Goal: Information Seeking & Learning: Learn about a topic

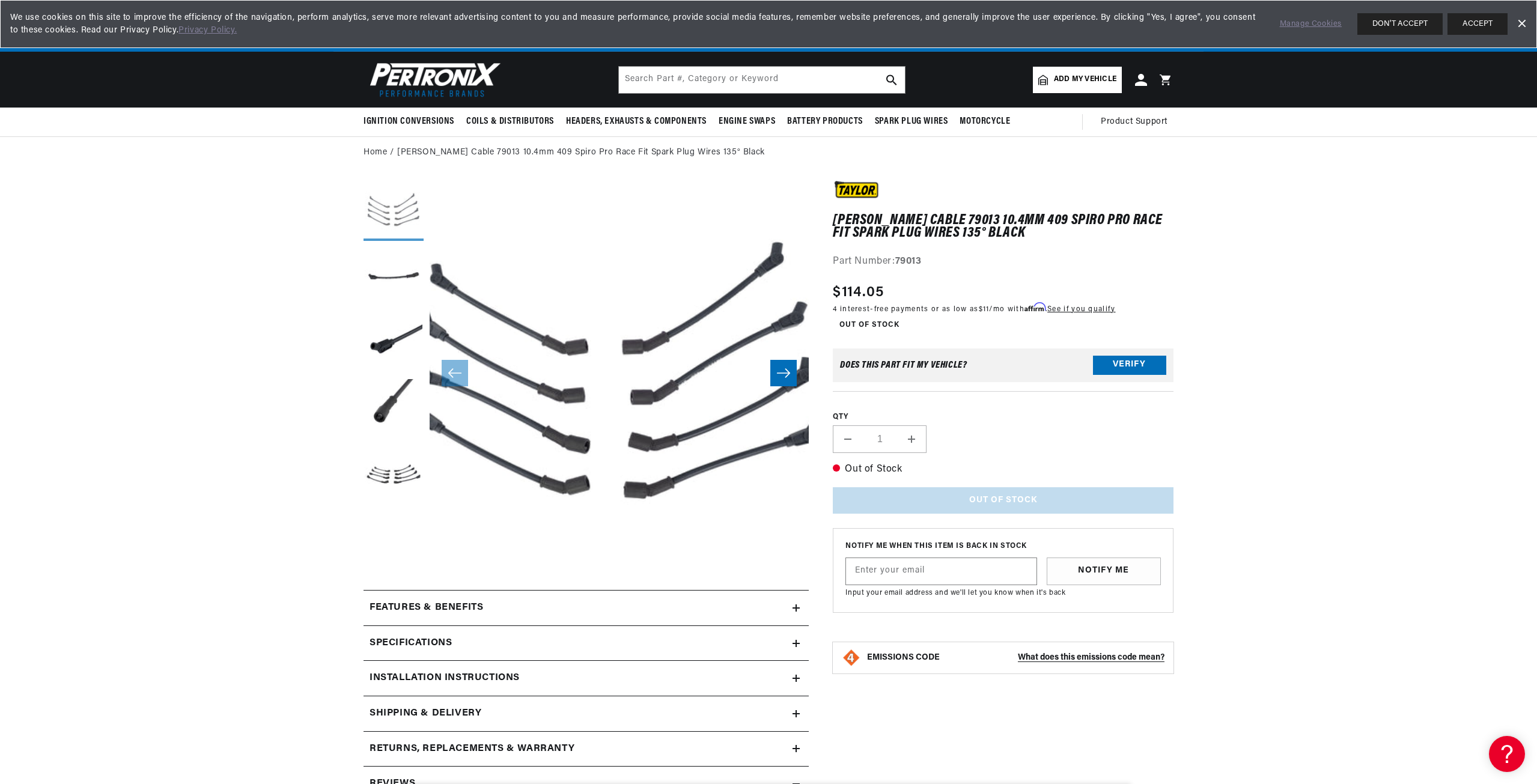
click at [373, 213] on button "Load image 1 in gallery view" at bounding box center [394, 211] width 60 height 60
click at [367, 258] on button "Load image 2 in gallery view" at bounding box center [394, 277] width 60 height 60
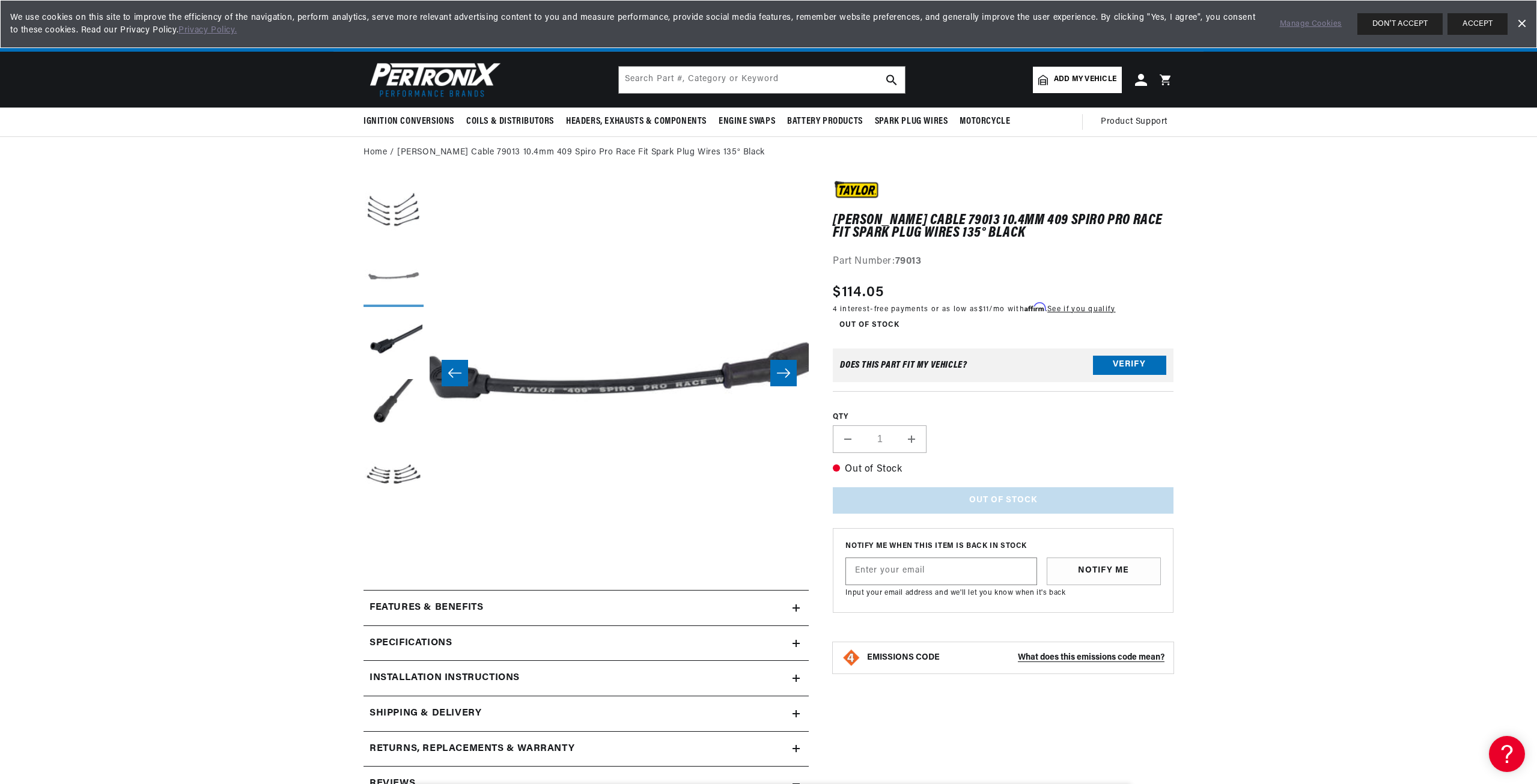
scroll to position [0, 379]
click at [362, 336] on section "Taylor Cable 79013 10.4mm 409 Spiro Pro Race Fit Spark Plug Wires 135° Black Ta…" at bounding box center [768, 602] width 870 height 867
click at [399, 342] on button "Load image 3 in gallery view" at bounding box center [394, 343] width 60 height 60
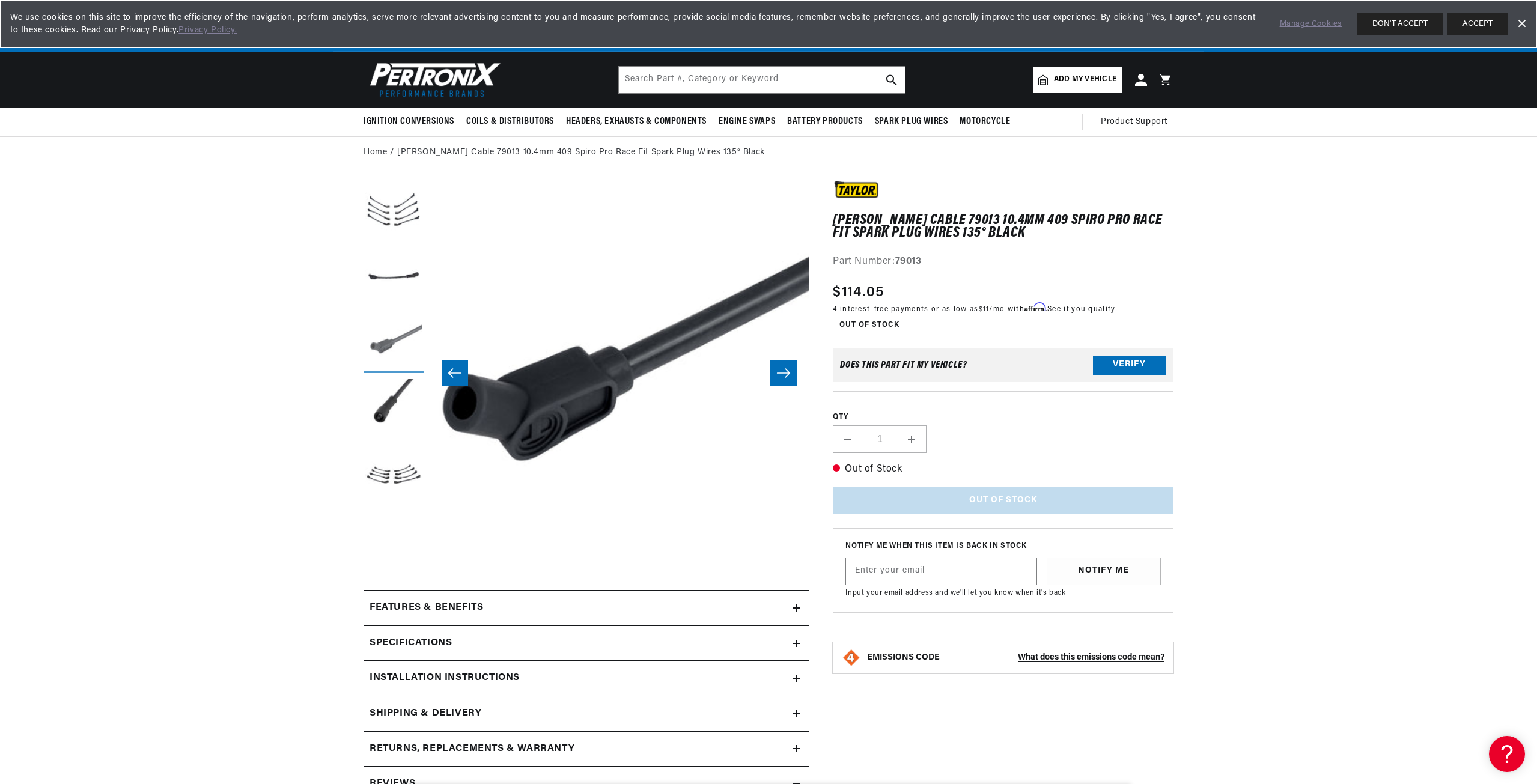
scroll to position [0, 759]
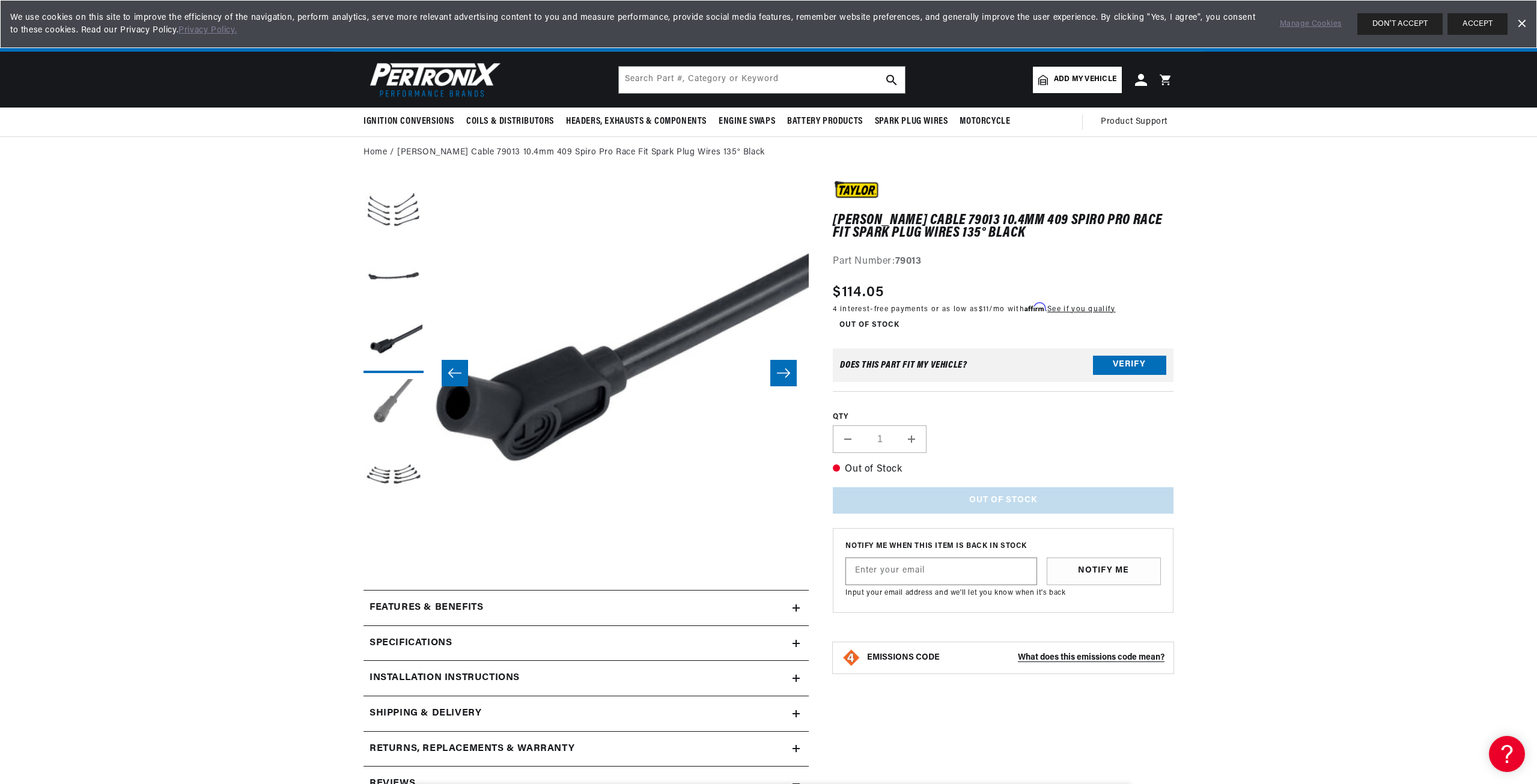
click at [380, 403] on button "Load image 4 in gallery view" at bounding box center [394, 408] width 60 height 60
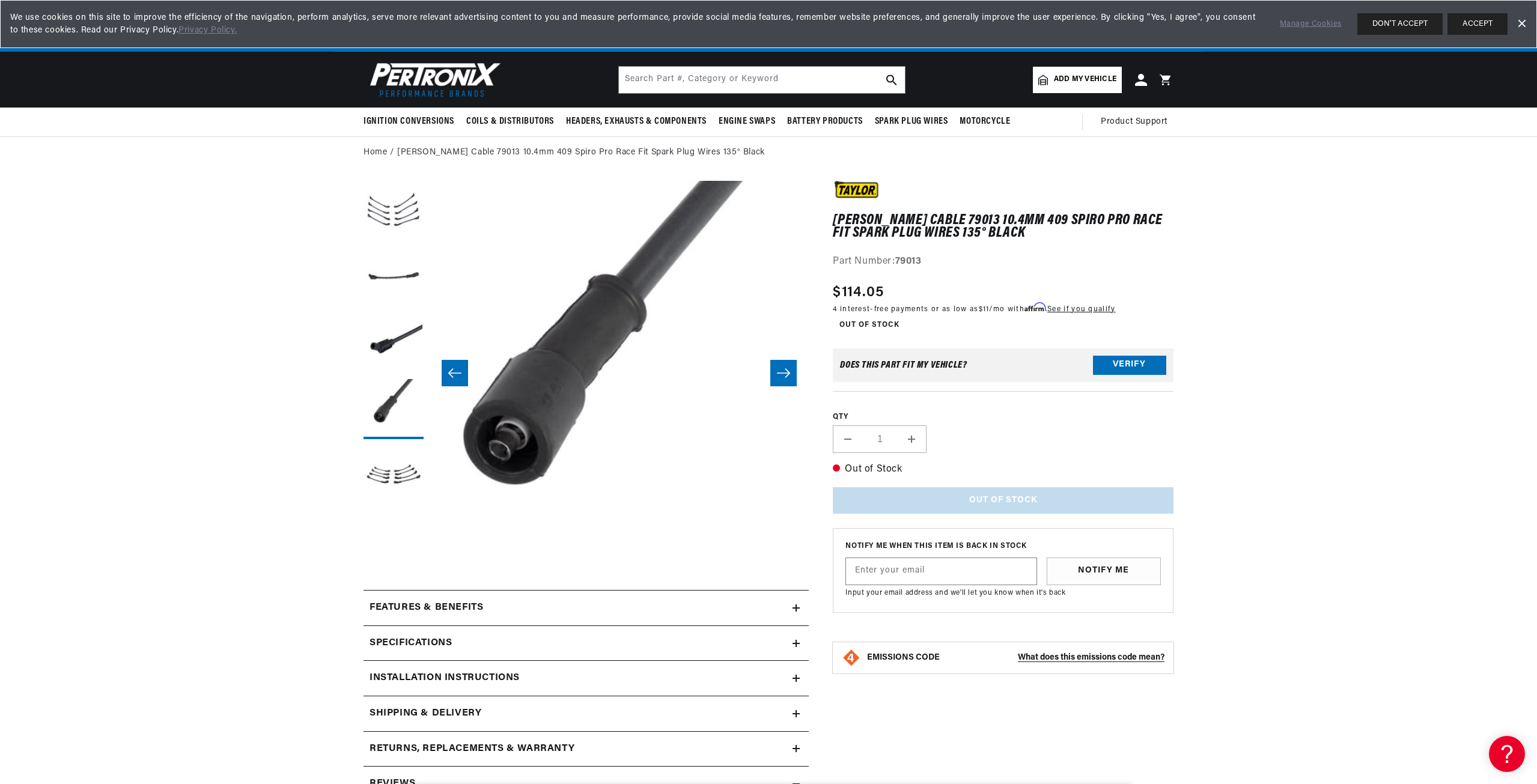
scroll to position [0, 0]
